Goal: Register for event/course

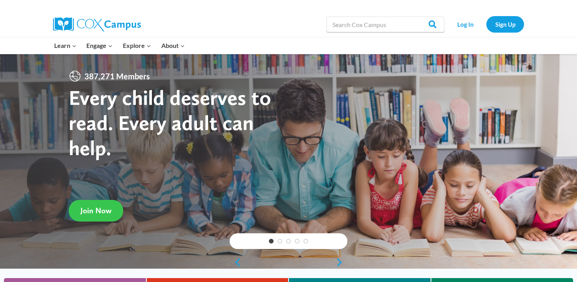
click at [98, 209] on span "Join Now" at bounding box center [96, 210] width 31 height 9
click at [462, 27] on link "Log In" at bounding box center [465, 24] width 34 height 16
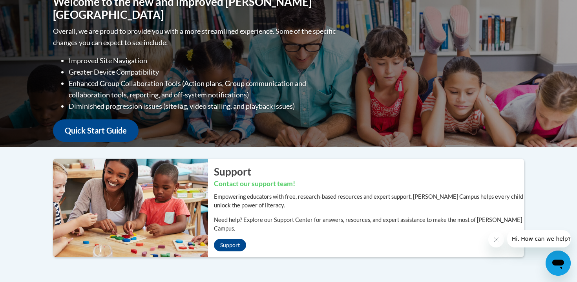
scroll to position [84, 0]
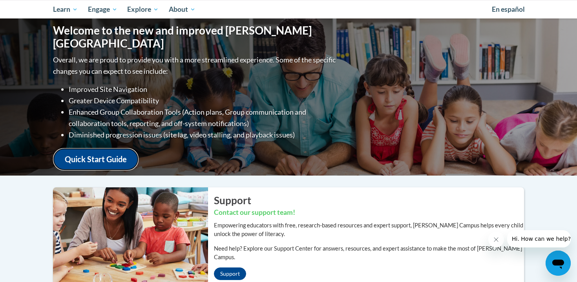
click at [126, 150] on link "Quick Start Guide" at bounding box center [96, 159] width 86 height 22
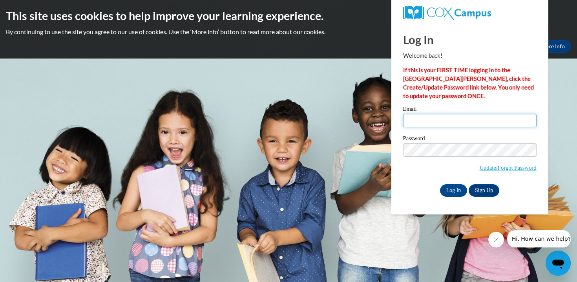
click at [443, 116] on input "Email" at bounding box center [470, 120] width 134 height 13
type input "hmachen@my.athens.edu"
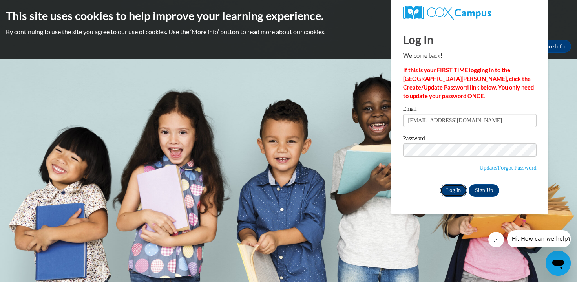
click at [461, 194] on input "Log In" at bounding box center [453, 190] width 27 height 13
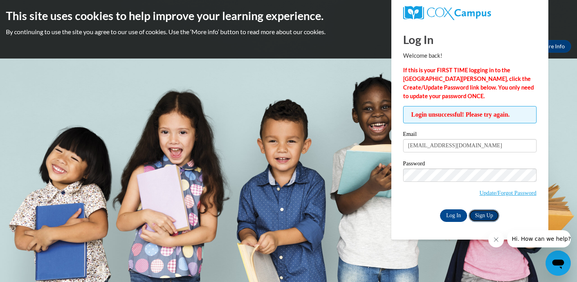
click at [478, 216] on link "Sign Up" at bounding box center [484, 215] width 31 height 13
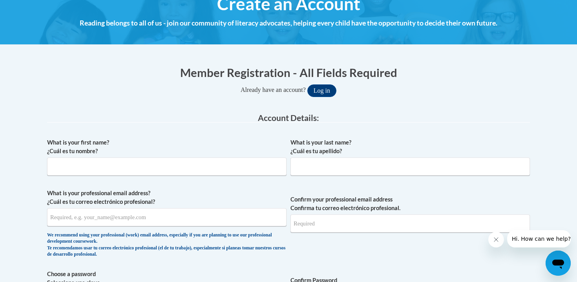
scroll to position [113, 0]
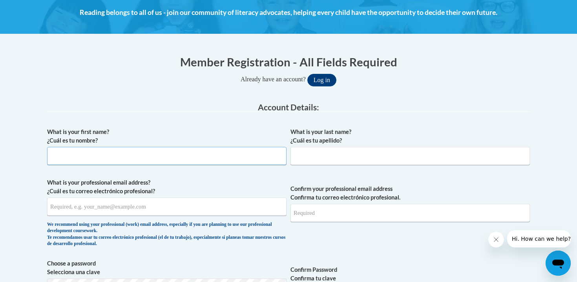
click at [167, 159] on input "What is your first name? ¿Cuál es tu nombre?" at bounding box center [167, 156] width 240 height 18
type input "Hunter"
click at [335, 153] on input "What is your last name? ¿Cuál es tu apellido?" at bounding box center [411, 156] width 240 height 18
type input "Machen"
click at [148, 211] on input "What is your professional email address? ¿Cuál es tu correo electrónico profesi…" at bounding box center [167, 207] width 240 height 18
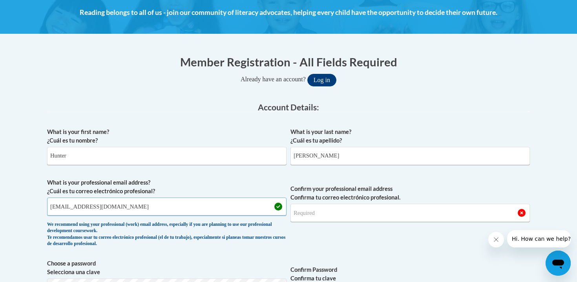
type input "huntermachen@icloud.com"
click at [333, 214] on input "Confirm your professional email address Confirma tu correo electrónico profesio…" at bounding box center [411, 213] width 240 height 18
drag, startPoint x: 50, startPoint y: 207, endPoint x: 124, endPoint y: 211, distance: 74.7
click at [124, 211] on input "huntermachen@icloud.com" at bounding box center [167, 207] width 240 height 18
click at [319, 217] on input "Confirm your professional email address Confirma tu correo electrónico profesio…" at bounding box center [411, 213] width 240 height 18
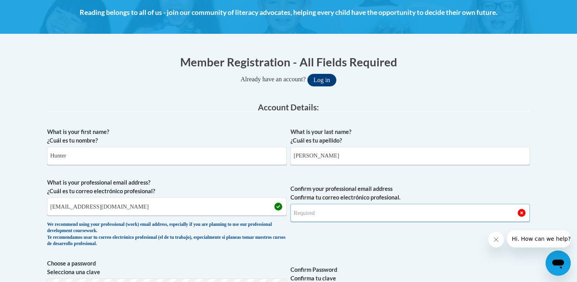
click at [309, 216] on input "Confirm your professional email address Confirma tu correo electrónico profesio…" at bounding box center [411, 213] width 240 height 18
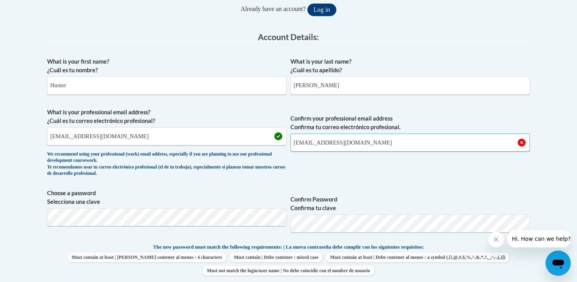
scroll to position [194, 0]
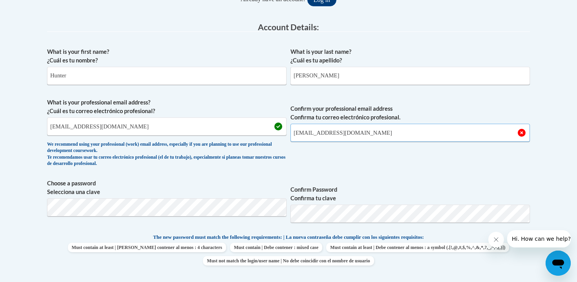
type input "huntermachen@icloud.com"
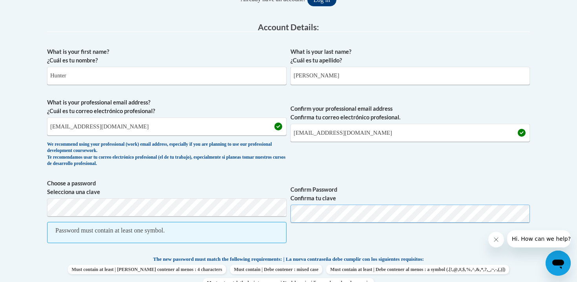
click at [308, 0] on button "Log in" at bounding box center [322, 0] width 29 height 13
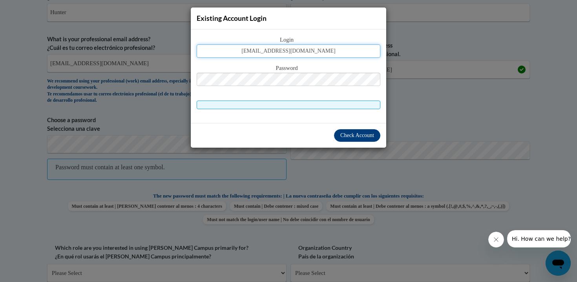
type input "huntermachen@icloud.com"
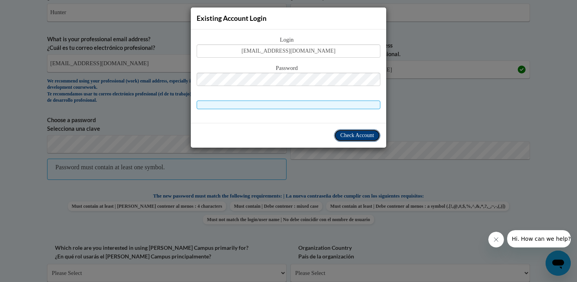
click at [351, 130] on button "Check Account" at bounding box center [357, 135] width 46 height 13
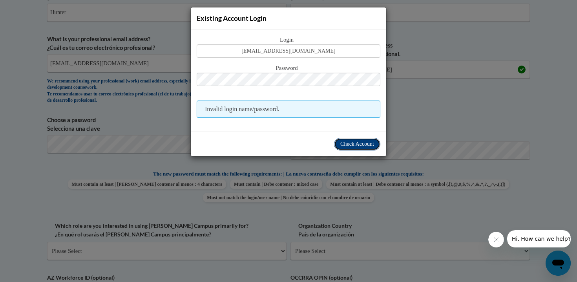
click at [355, 145] on span "Check Account" at bounding box center [357, 144] width 34 height 6
click at [351, 145] on span "Check Account" at bounding box center [357, 144] width 34 height 6
click at [400, 122] on div "Existing Account Login Login huntermachen@icloud.com Password Invalid login nam…" at bounding box center [288, 141] width 577 height 282
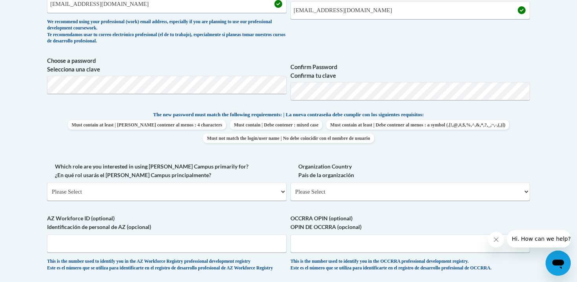
scroll to position [317, 0]
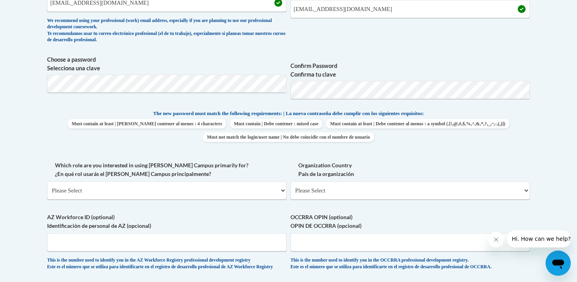
click at [347, 157] on div "What is your first name? ¿Cuál es tu nombre? Hunter What is your last name? ¿Cu…" at bounding box center [288, 99] width 483 height 358
click at [186, 183] on select "Please Select College/University | Colegio/Universidad Community/Nonprofit Part…" at bounding box center [167, 190] width 240 height 18
select select "5a18ea06-2b54-4451-96f2-d152daf9eac5"
click at [47, 181] on select "Please Select College/University | Colegio/Universidad Community/Nonprofit Part…" at bounding box center [167, 190] width 240 height 18
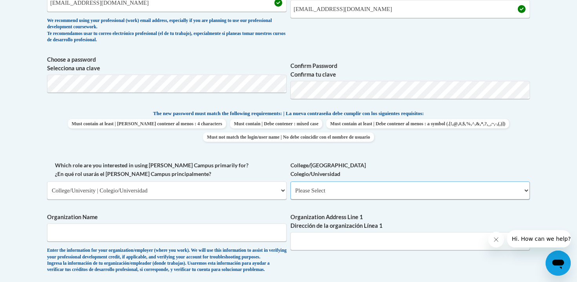
click at [333, 192] on select "Please Select College/University Staff | Empleado universitario College/Univers…" at bounding box center [411, 190] width 240 height 18
select select "99b32b07-cffc-426c-8bf6-0cd77760d84b"
click at [291, 181] on select "Please Select College/University Staff | Empleado universitario College/Univers…" at bounding box center [411, 190] width 240 height 18
click at [177, 238] on input "Organization Name" at bounding box center [167, 232] width 240 height 18
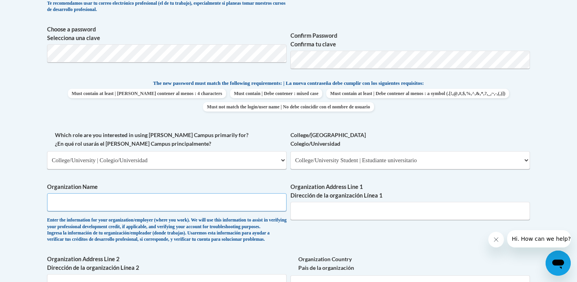
scroll to position [349, 0]
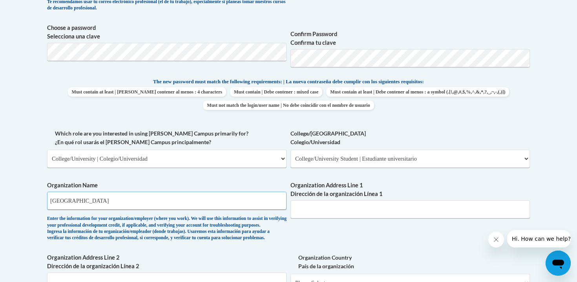
type input "Athens State University"
click at [331, 213] on input "Organization Address Line 1 Dirección de la organización Línea 1" at bounding box center [411, 209] width 240 height 18
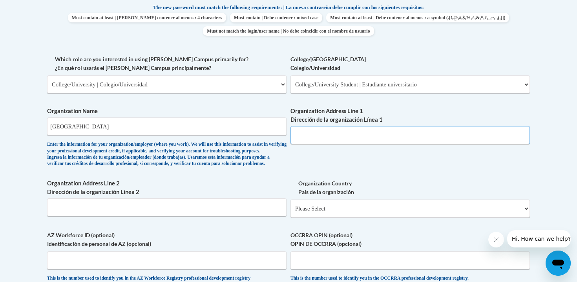
scroll to position [457, 0]
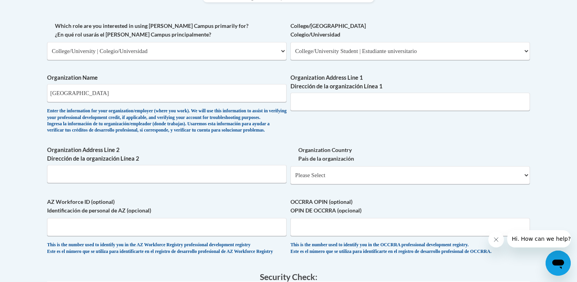
click at [217, 177] on span "Organization Address Line 2 Dirección de la organización Línea 2" at bounding box center [167, 164] width 240 height 37
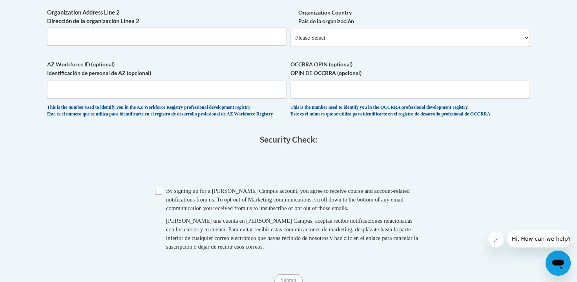
scroll to position [641, 0]
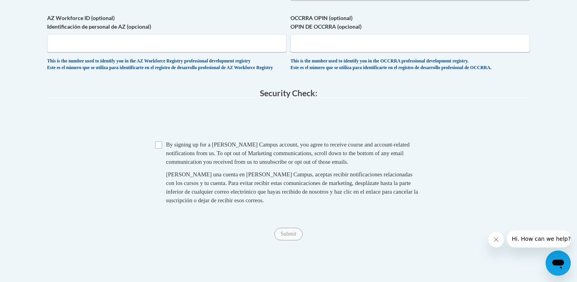
click at [161, 168] on span "Checkbox By signing up for a Cox Campus account, you agree to receive course an…" at bounding box center [288, 176] width 267 height 72
click at [161, 148] on input "Checkbox" at bounding box center [158, 144] width 7 height 7
checkbox input "true"
click at [287, 240] on input "Submit" at bounding box center [289, 234] width 28 height 13
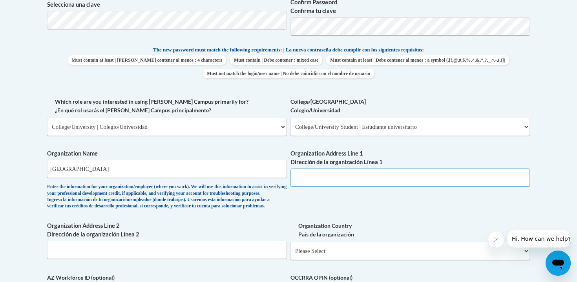
scroll to position [401, 0]
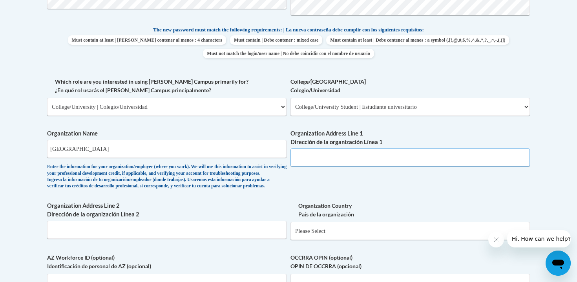
paste input "300 N Beaty St, Athens, AL 35611"
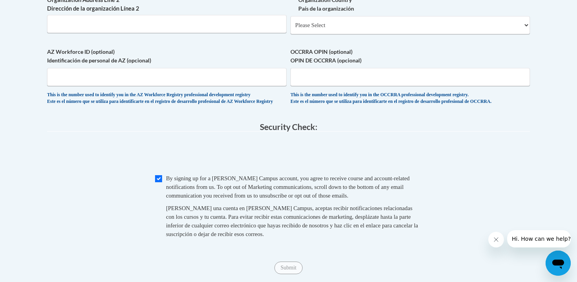
scroll to position [629, 0]
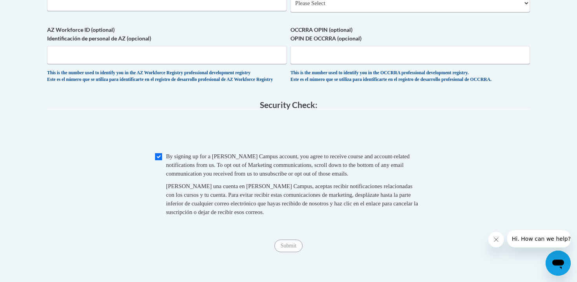
type input "300 N Beaty St, Athens, AL 35611"
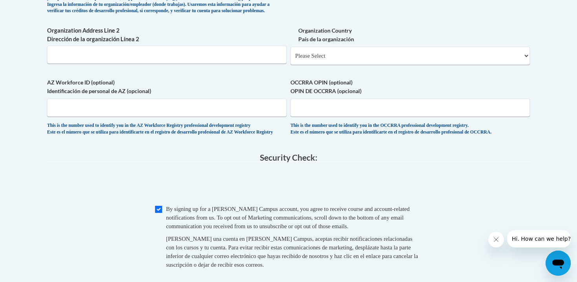
scroll to position [560, 0]
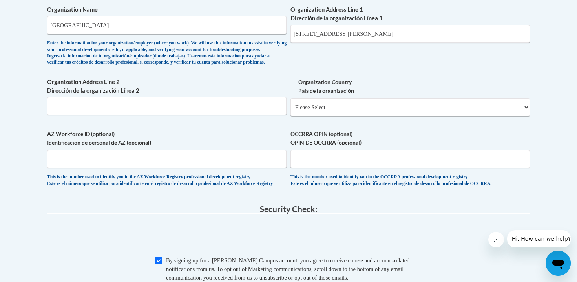
scroll to position [522, 0]
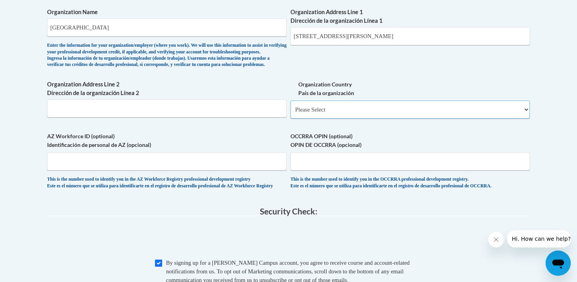
click at [339, 119] on select "Please Select United States | Estados Unidos Outside of the United States | Fue…" at bounding box center [411, 110] width 240 height 18
select select "ad49bcad-a171-4b2e-b99c-48b446064914"
click at [291, 113] on select "Please Select United States | Estados Unidos Outside of the United States | Fue…" at bounding box center [411, 110] width 240 height 18
select select
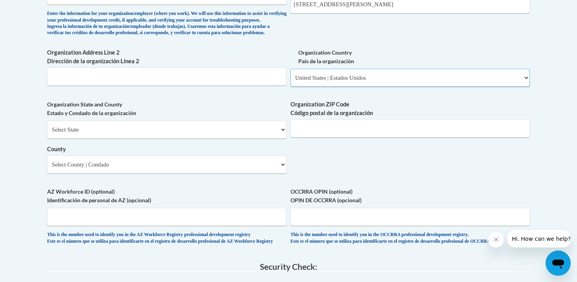
scroll to position [511, 0]
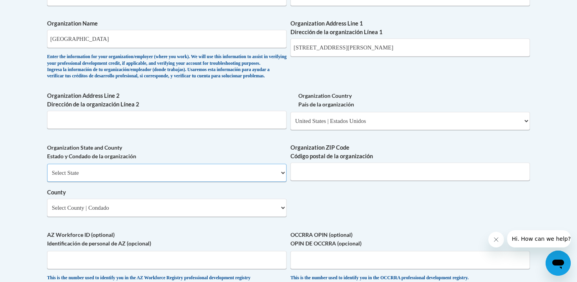
click at [133, 182] on select "Select State Alabama Alaska Arizona Arkansas California Colorado Connecticut De…" at bounding box center [167, 173] width 240 height 18
select select "Alabama"
click at [47, 176] on select "Select State Alabama Alaska Arizona Arkansas California Colorado Connecticut De…" at bounding box center [167, 173] width 240 height 18
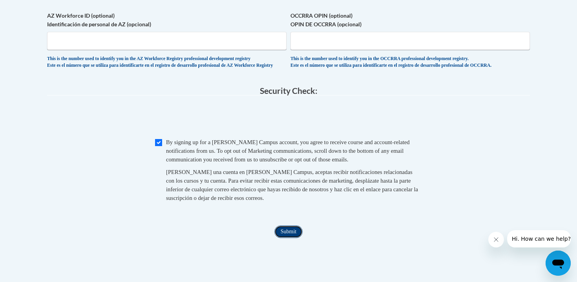
click at [292, 238] on input "Submit" at bounding box center [289, 231] width 28 height 13
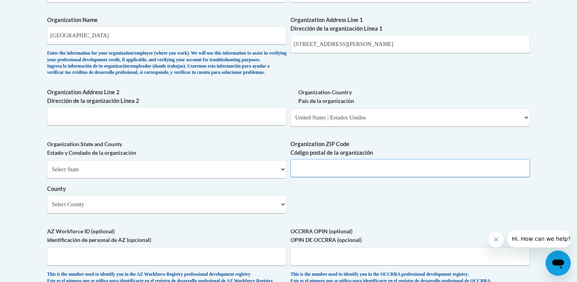
scroll to position [509, 0]
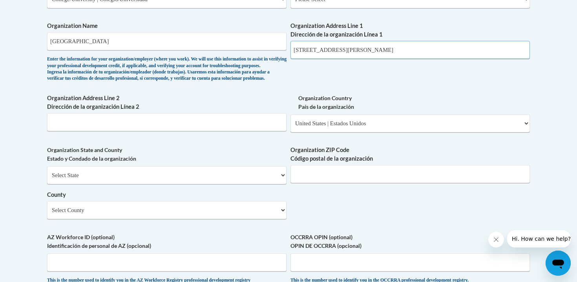
drag, startPoint x: 364, startPoint y: 50, endPoint x: 383, endPoint y: 52, distance: 19.3
click at [383, 52] on input "300 N Beaty St, Athens, AL 35611" at bounding box center [411, 50] width 240 height 18
click at [313, 180] on input "Organization ZIP Code Código postal de la organización" at bounding box center [411, 174] width 240 height 18
paste input "35611"
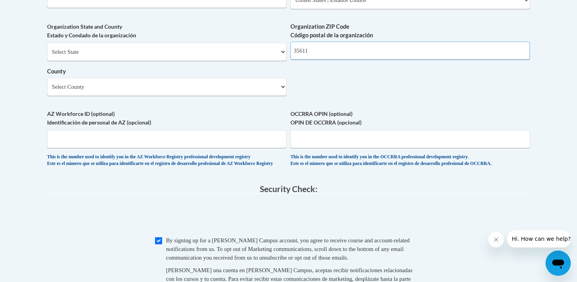
scroll to position [644, 0]
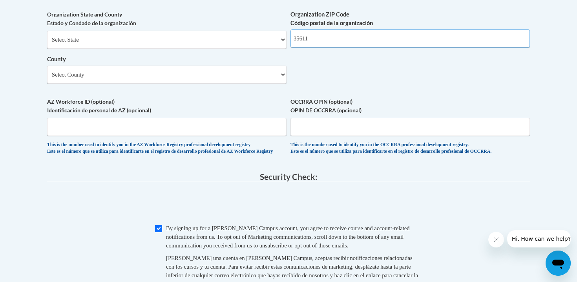
type input "35611"
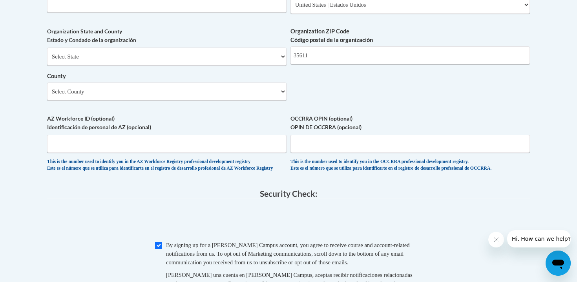
scroll to position [624, 0]
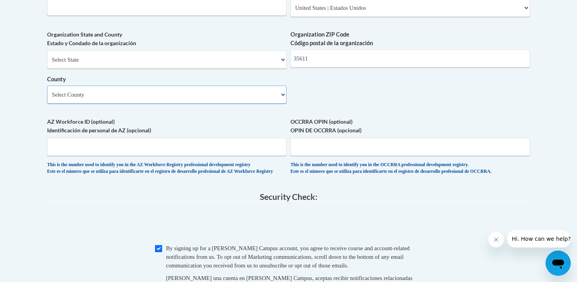
click at [235, 104] on select "Select County Autauga Baldwin Barbour Bibb Blount Bullock Butler Calhoun Chambe…" at bounding box center [167, 95] width 240 height 18
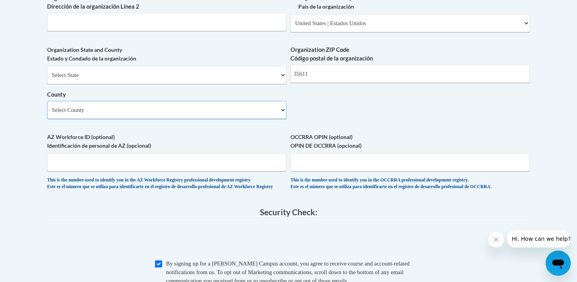
scroll to position [591, 0]
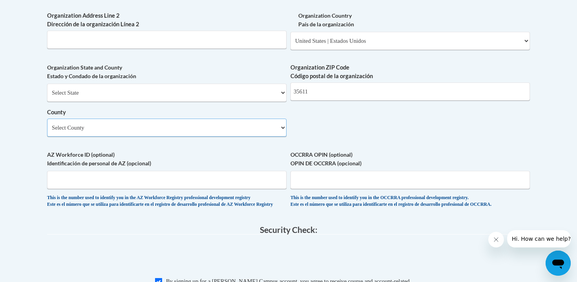
click at [261, 137] on select "Select County Autauga Baldwin Barbour Bibb Blount Bullock Butler Calhoun Chambe…" at bounding box center [167, 128] width 240 height 18
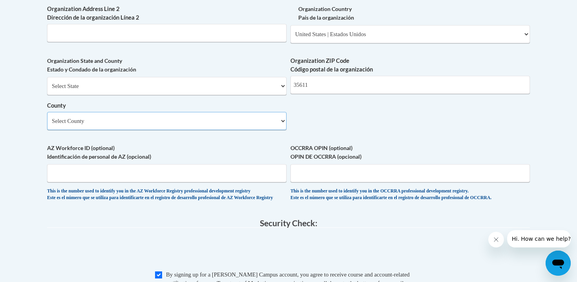
scroll to position [598, 0]
click at [266, 130] on select "Select County Autauga Baldwin Barbour Bibb Blount Bullock Butler Calhoun Chambe…" at bounding box center [167, 121] width 240 height 18
click at [209, 130] on select "Select County Autauga Baldwin Barbour Bibb Blount Bullock Butler Calhoun Chambe…" at bounding box center [167, 121] width 240 height 18
select select "Limestone"
click at [47, 124] on select "Select County Autauga Baldwin Barbour Bibb Blount Bullock Butler Calhoun Chambe…" at bounding box center [167, 121] width 240 height 18
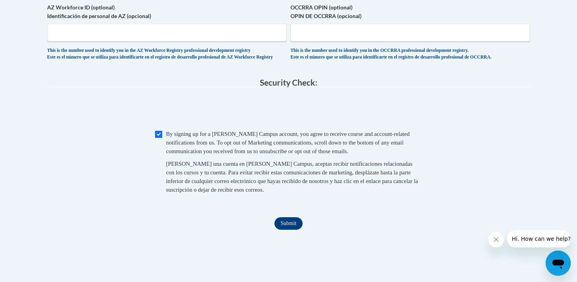
scroll to position [759, 0]
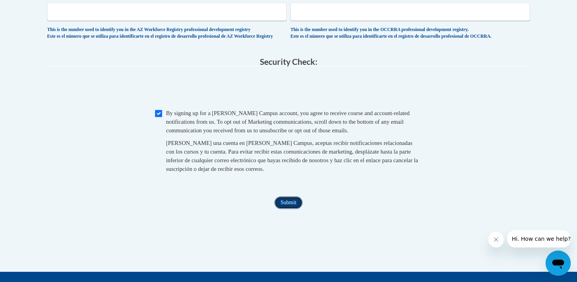
click at [281, 209] on input "Submit" at bounding box center [289, 202] width 28 height 13
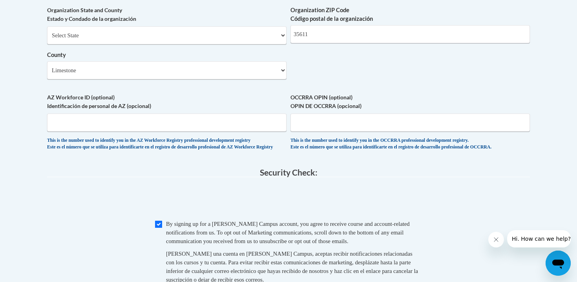
scroll to position [647, 0]
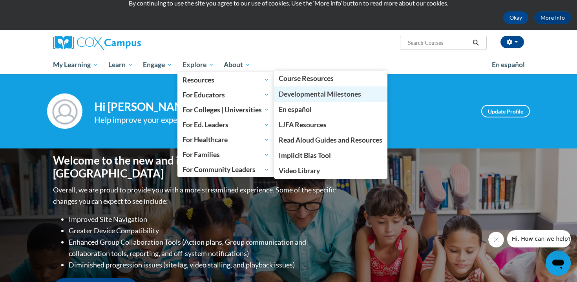
scroll to position [29, 0]
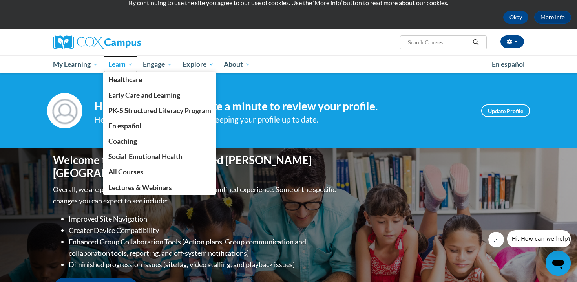
click at [121, 64] on span "Learn" at bounding box center [120, 64] width 25 height 9
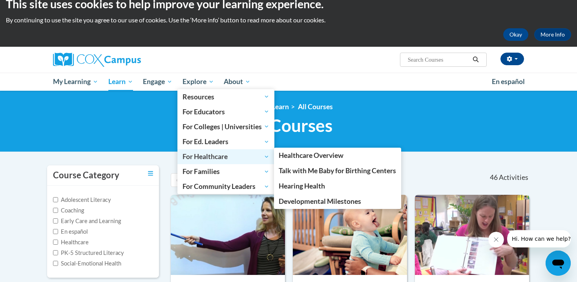
scroll to position [16, 0]
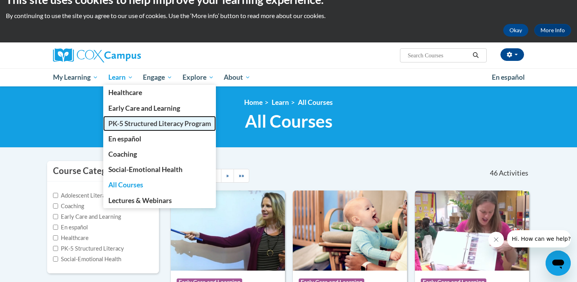
click at [138, 123] on span "PK-5 Structured Literacy Program" at bounding box center [159, 123] width 103 height 8
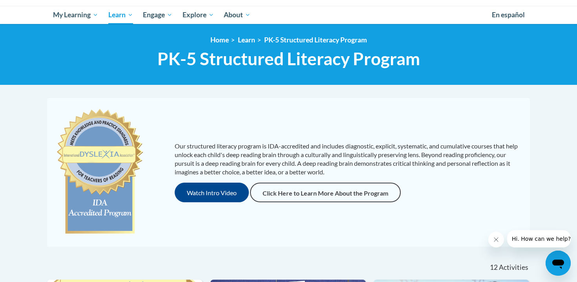
scroll to position [80, 0]
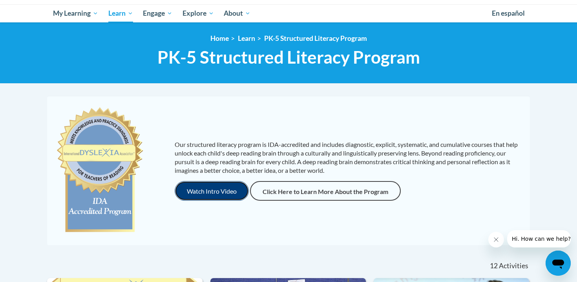
click at [222, 186] on button "Watch Intro Video" at bounding box center [212, 191] width 74 height 20
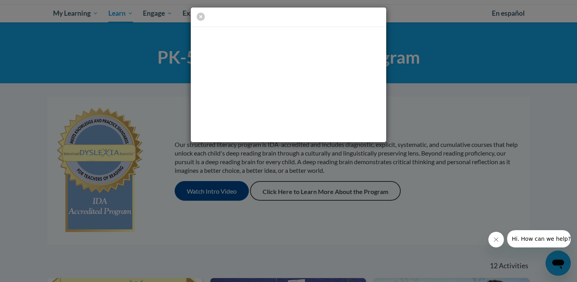
click at [326, 161] on div at bounding box center [288, 141] width 577 height 282
click at [296, 169] on div at bounding box center [288, 141] width 577 height 282
click at [201, 18] on icon "button" at bounding box center [201, 17] width 8 height 8
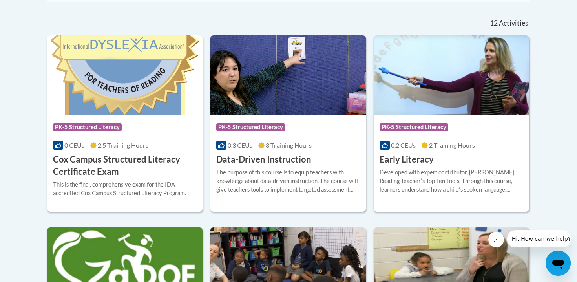
scroll to position [346, 0]
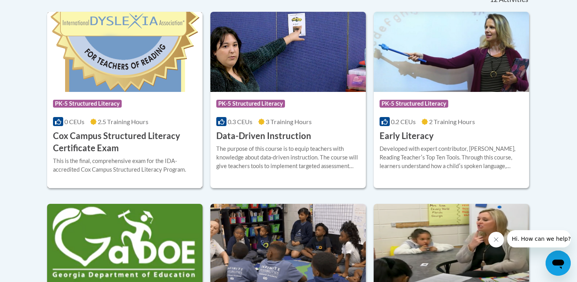
click at [140, 148] on h3 "Cox Campus Structured Literacy Certificate Exam" at bounding box center [125, 142] width 144 height 24
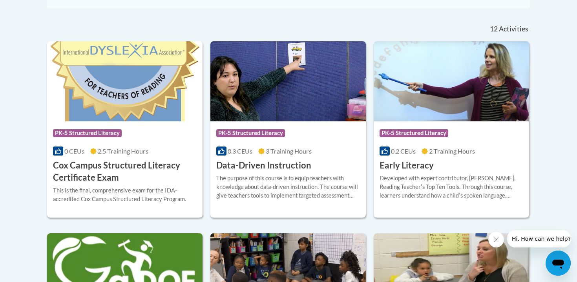
scroll to position [326, 0]
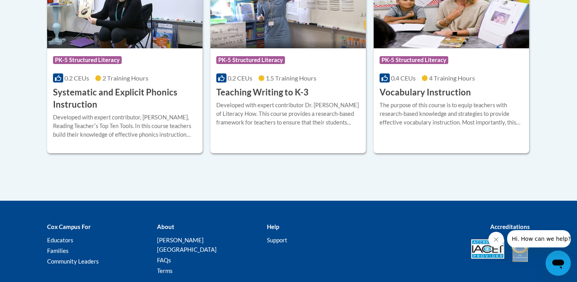
scroll to position [919, 0]
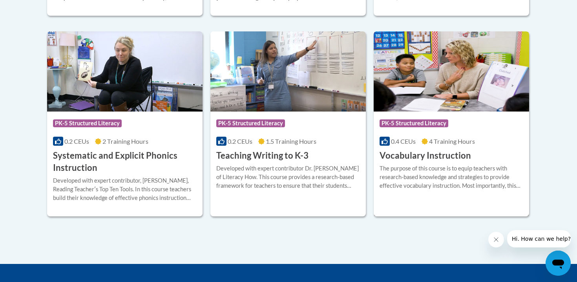
click at [418, 158] on h3 "Vocabulary Instruction" at bounding box center [426, 156] width 92 height 12
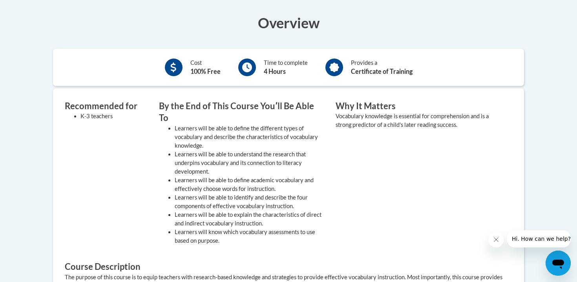
scroll to position [245, 0]
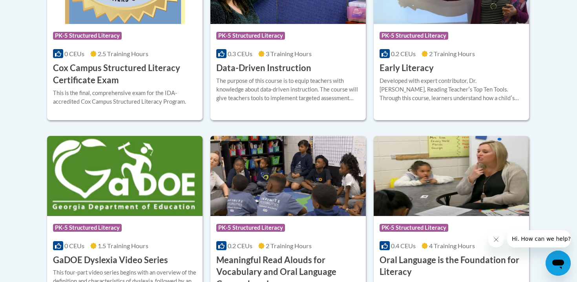
scroll to position [438, 0]
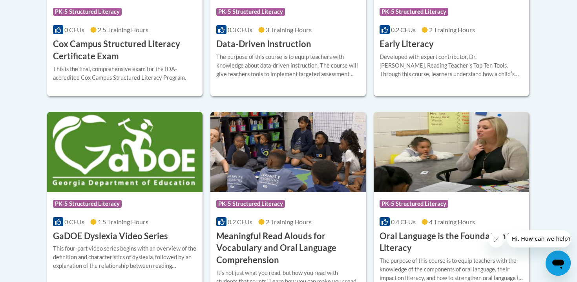
click at [417, 55] on div "Developed with expert contributor, Dr. [PERSON_NAME], Reading Teacherʹs Top Ten…" at bounding box center [452, 66] width 144 height 26
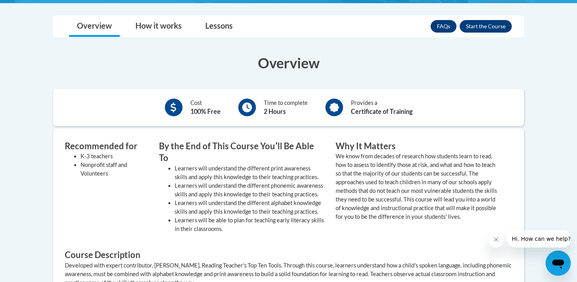
scroll to position [218, 0]
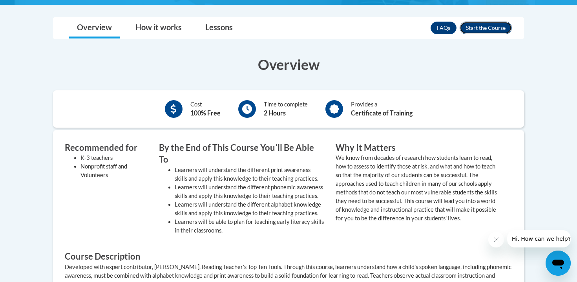
click at [479, 27] on button "Enroll" at bounding box center [486, 28] width 52 height 13
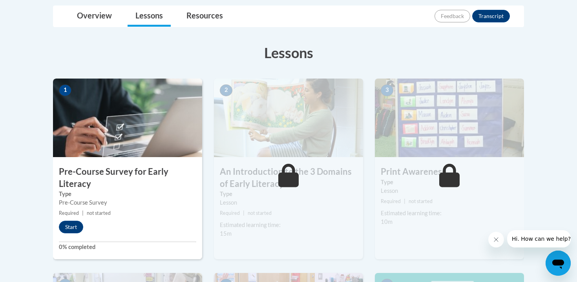
scroll to position [184, 0]
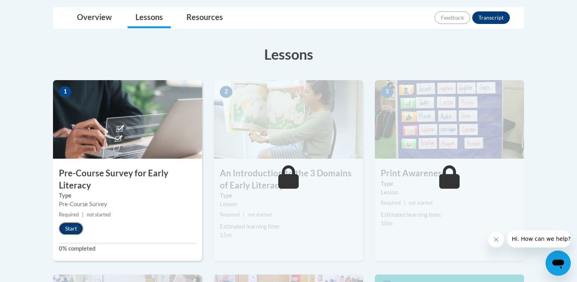
click at [71, 229] on button "Start" at bounding box center [71, 228] width 24 height 13
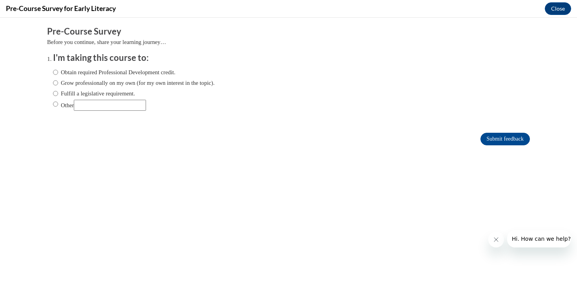
scroll to position [0, 0]
click at [57, 84] on input "Grow professionally on my own (for my own interest in the topic)." at bounding box center [55, 83] width 5 height 9
radio input "true"
click at [500, 137] on input "Submit feedback" at bounding box center [505, 139] width 49 height 13
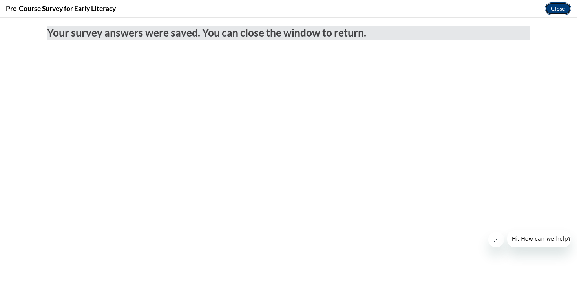
click at [564, 6] on button "Close" at bounding box center [558, 8] width 26 height 13
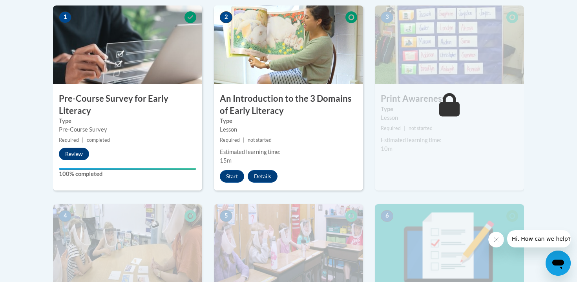
scroll to position [265, 0]
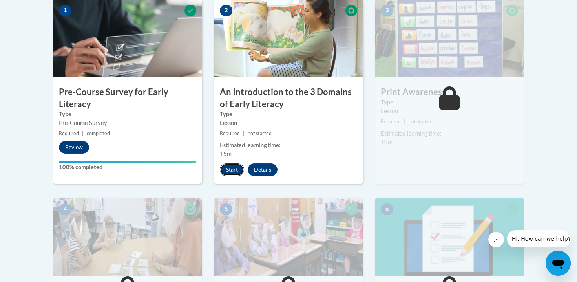
click at [239, 172] on button "Start" at bounding box center [232, 169] width 24 height 13
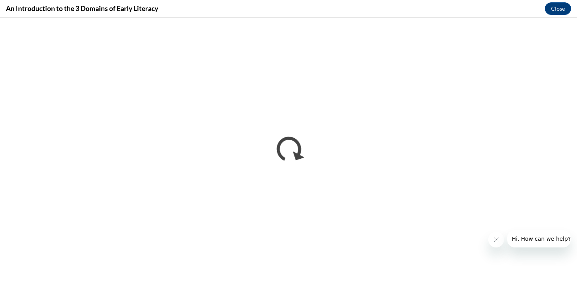
scroll to position [0, 0]
click at [495, 237] on icon "Close message from company" at bounding box center [496, 239] width 6 height 6
